Goal: Navigation & Orientation: Find specific page/section

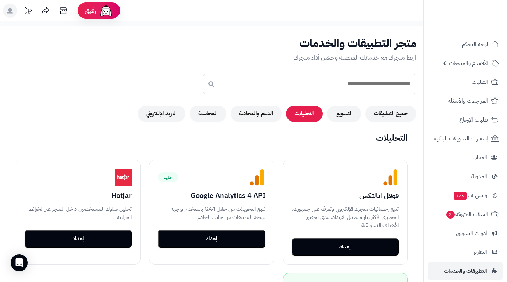
scroll to position [119, 0]
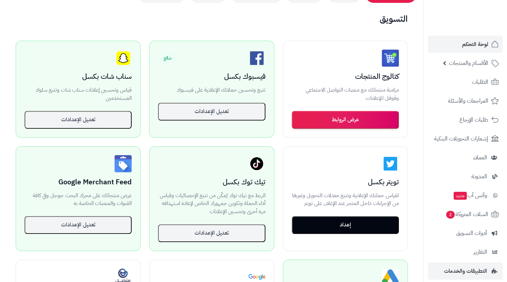
scroll to position [119, 0]
click at [472, 45] on span "لوحة التحكم" at bounding box center [476, 44] width 26 height 10
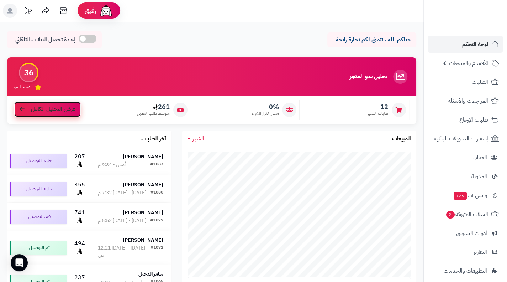
click at [67, 108] on span "عرض التحليل الكامل" at bounding box center [53, 109] width 45 height 8
